Goal: Information Seeking & Learning: Learn about a topic

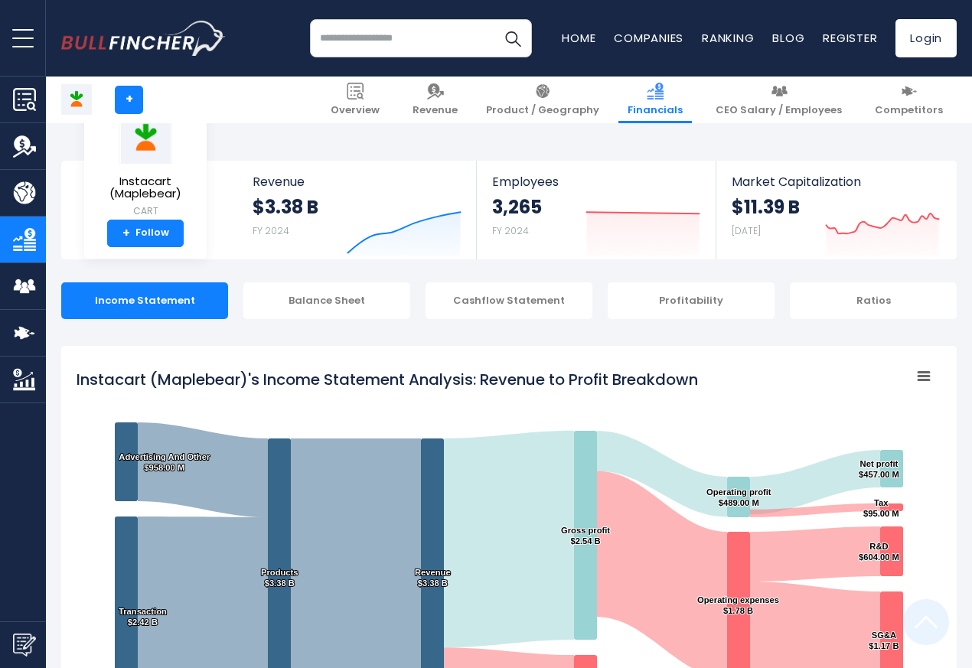
scroll to position [828, 0]
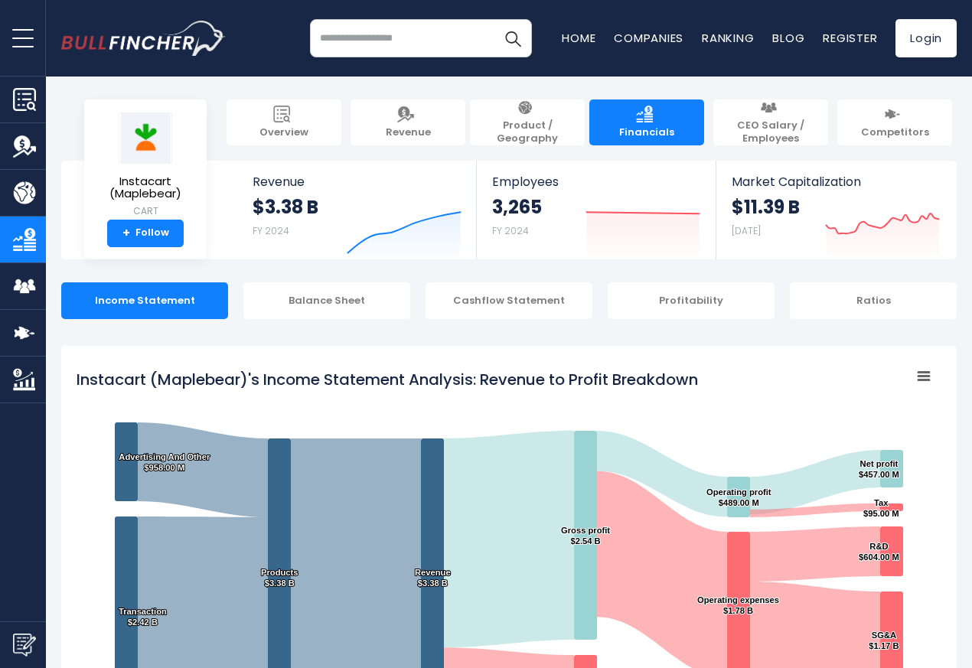
scroll to position [828, 0]
